Goal: Task Accomplishment & Management: Use online tool/utility

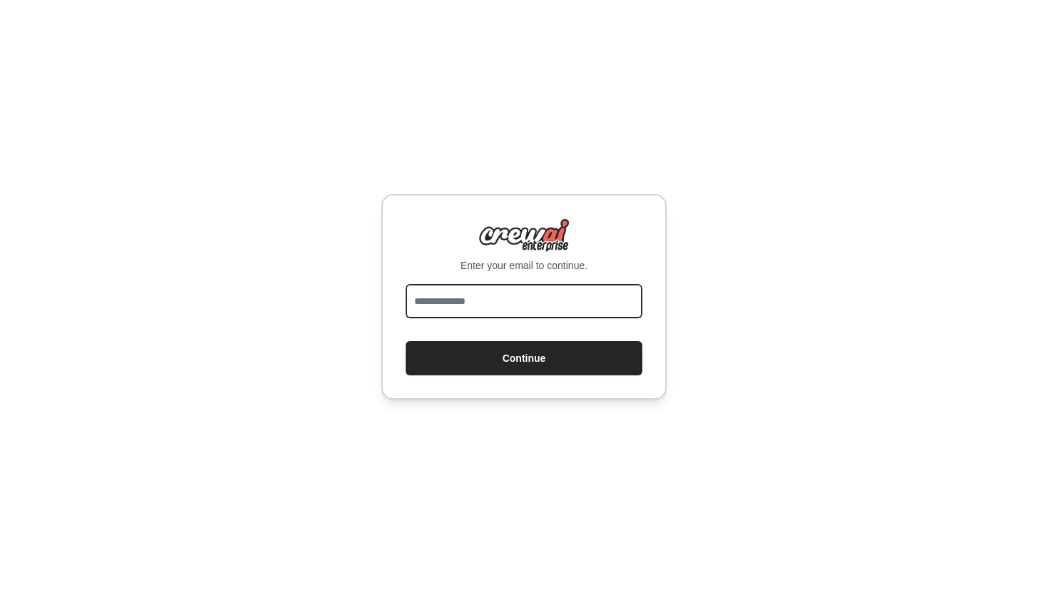
click at [502, 310] on input "email" at bounding box center [524, 301] width 237 height 34
click at [636, 302] on input "email" at bounding box center [524, 301] width 237 height 34
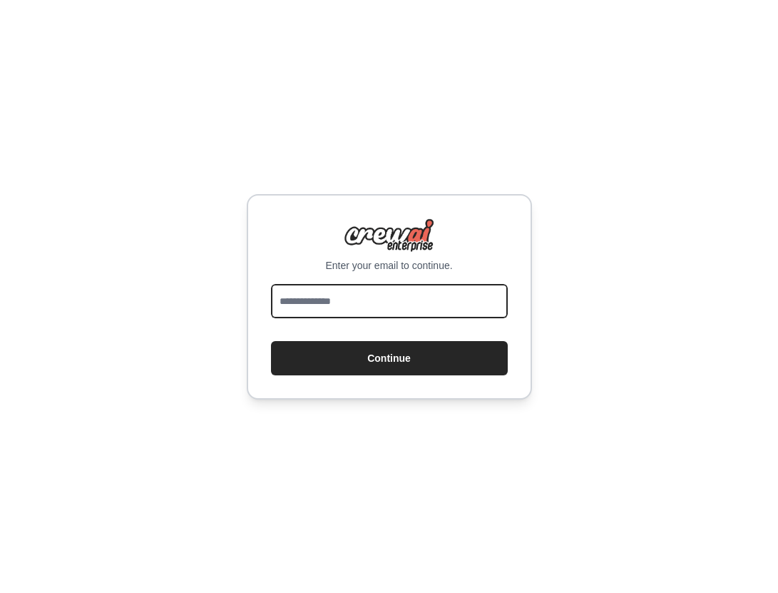
click at [367, 296] on input "email" at bounding box center [389, 301] width 237 height 34
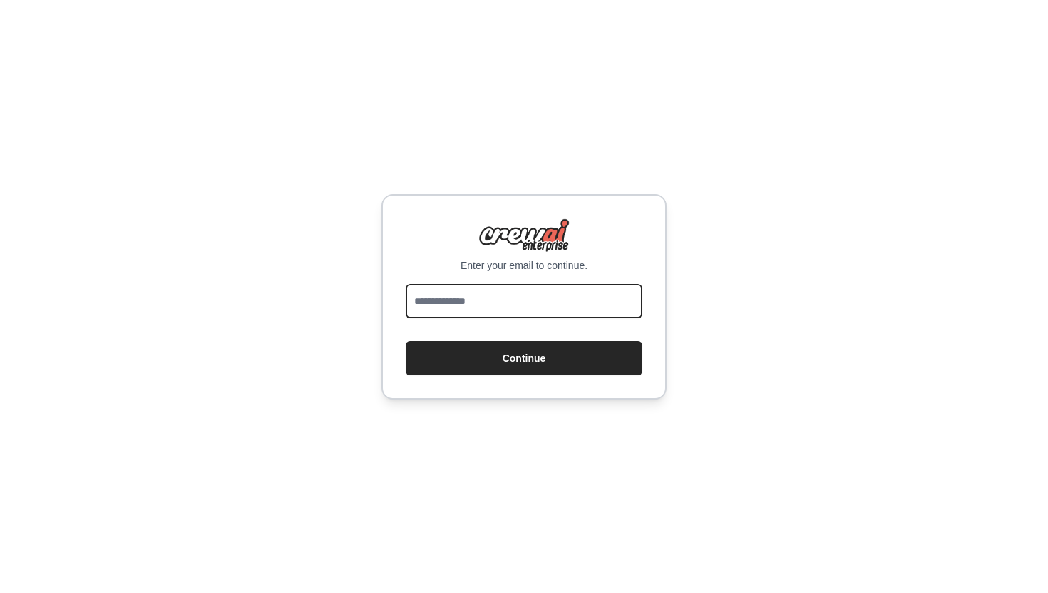
click at [563, 306] on input "email" at bounding box center [524, 301] width 237 height 34
type input "**********"
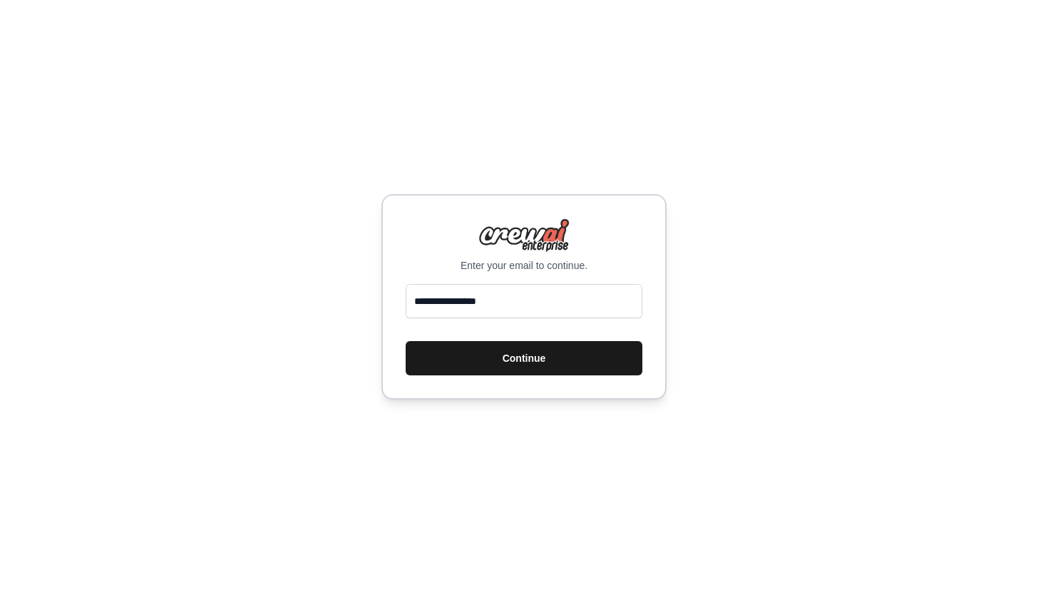
click at [573, 364] on button "Continue" at bounding box center [524, 358] width 237 height 34
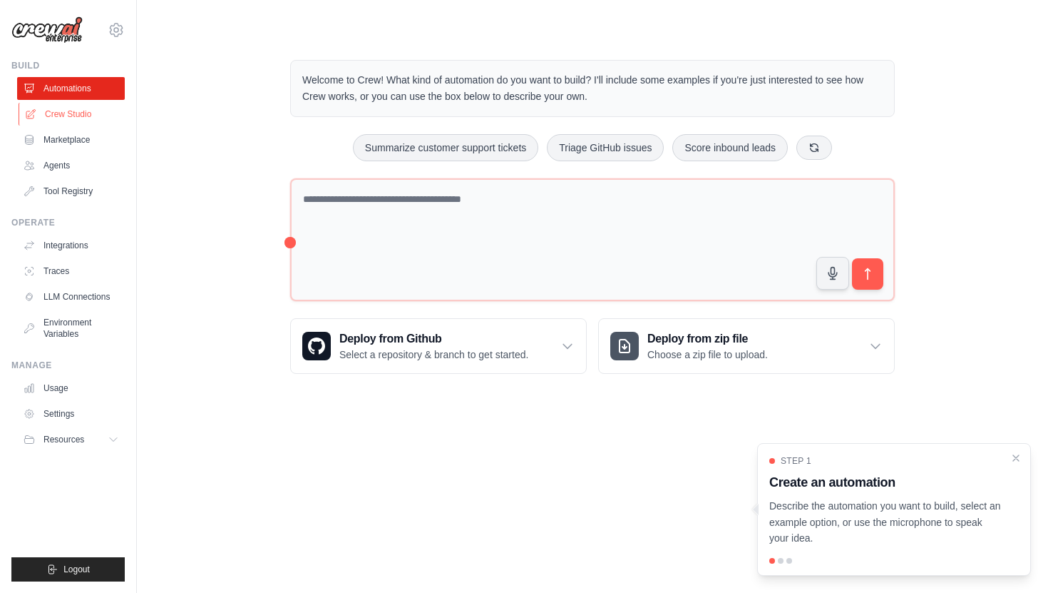
click at [61, 114] on link "Crew Studio" at bounding box center [73, 114] width 108 height 23
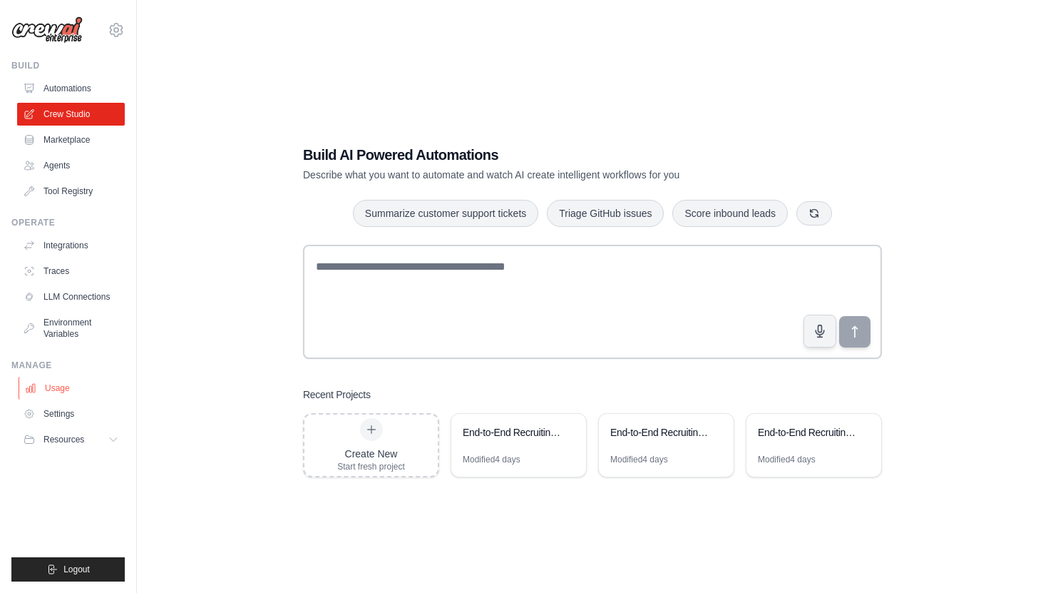
click at [50, 390] on link "Usage" at bounding box center [73, 388] width 108 height 23
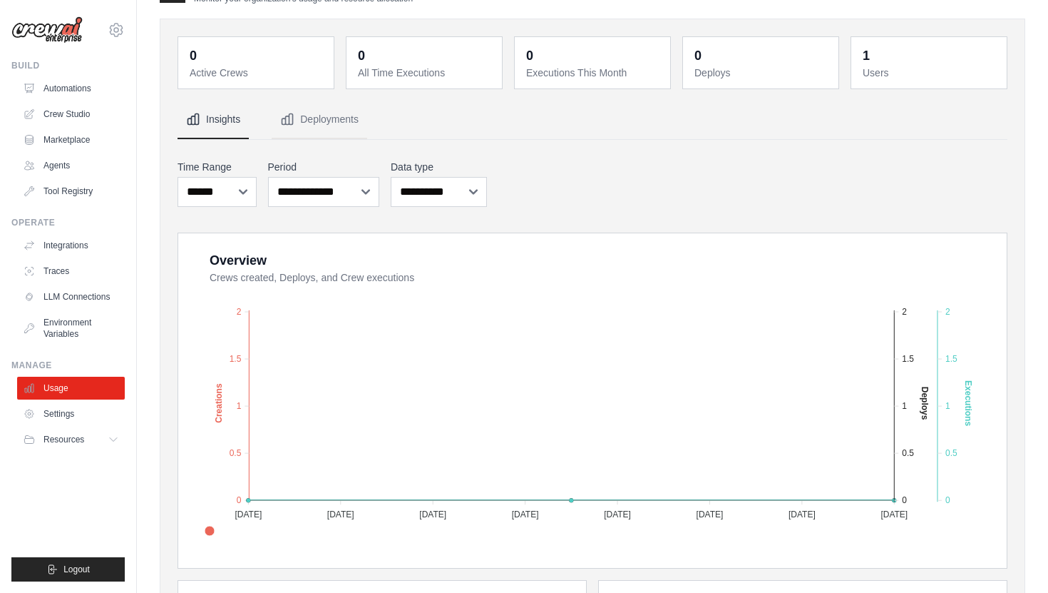
scroll to position [24, 0]
